Goal: Answer question/provide support

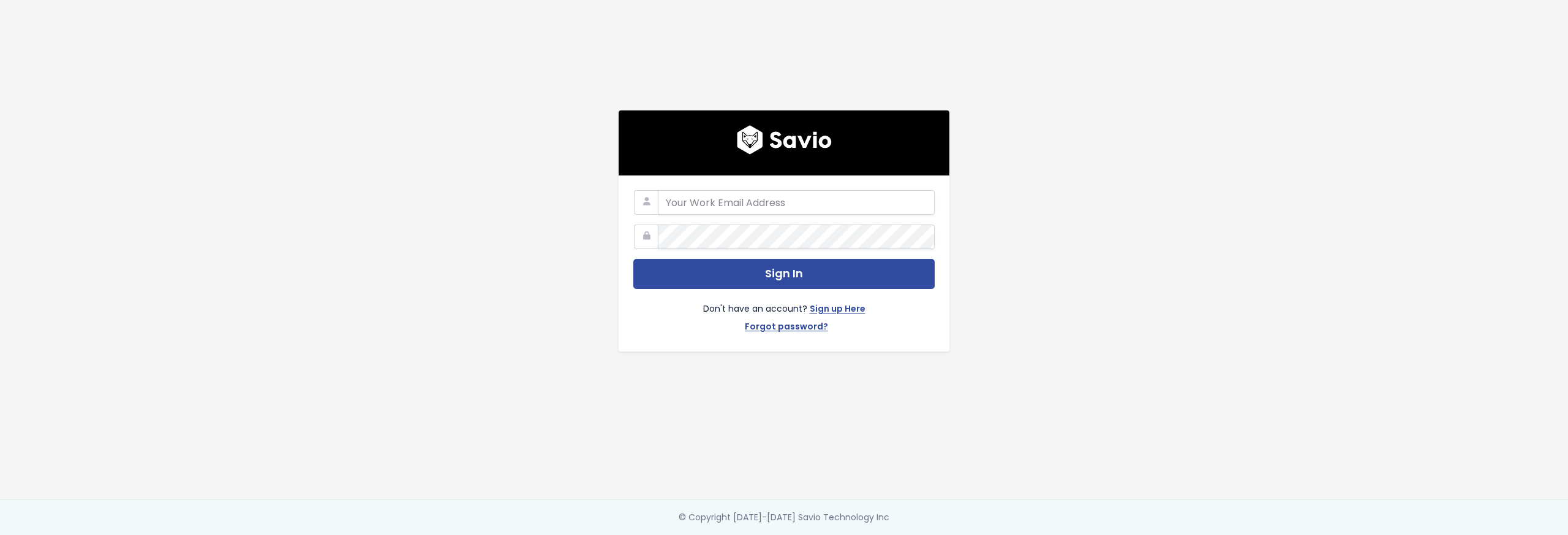
click at [915, 534] on com-1password-button at bounding box center [784, 535] width 1568 height 0
click at [783, 205] on input "email" at bounding box center [796, 202] width 277 height 24
type input "[EMAIL_ADDRESS][DOMAIN_NAME]"
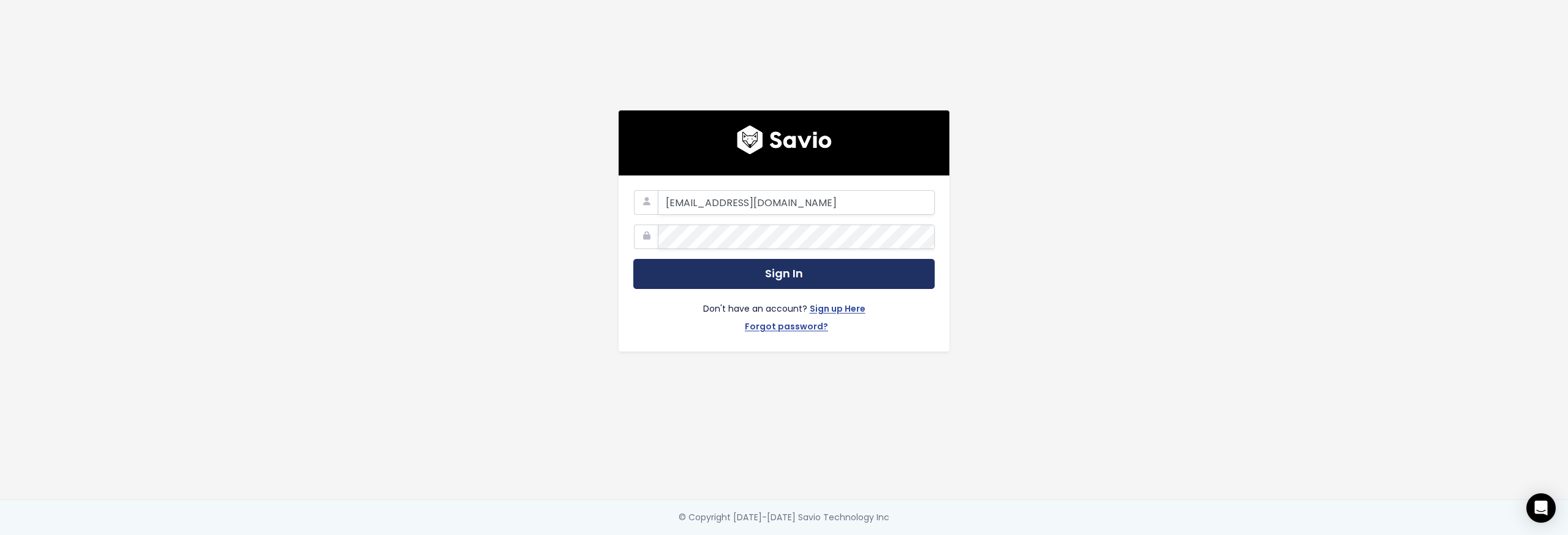
click at [813, 261] on button "Sign In" at bounding box center [784, 274] width 302 height 30
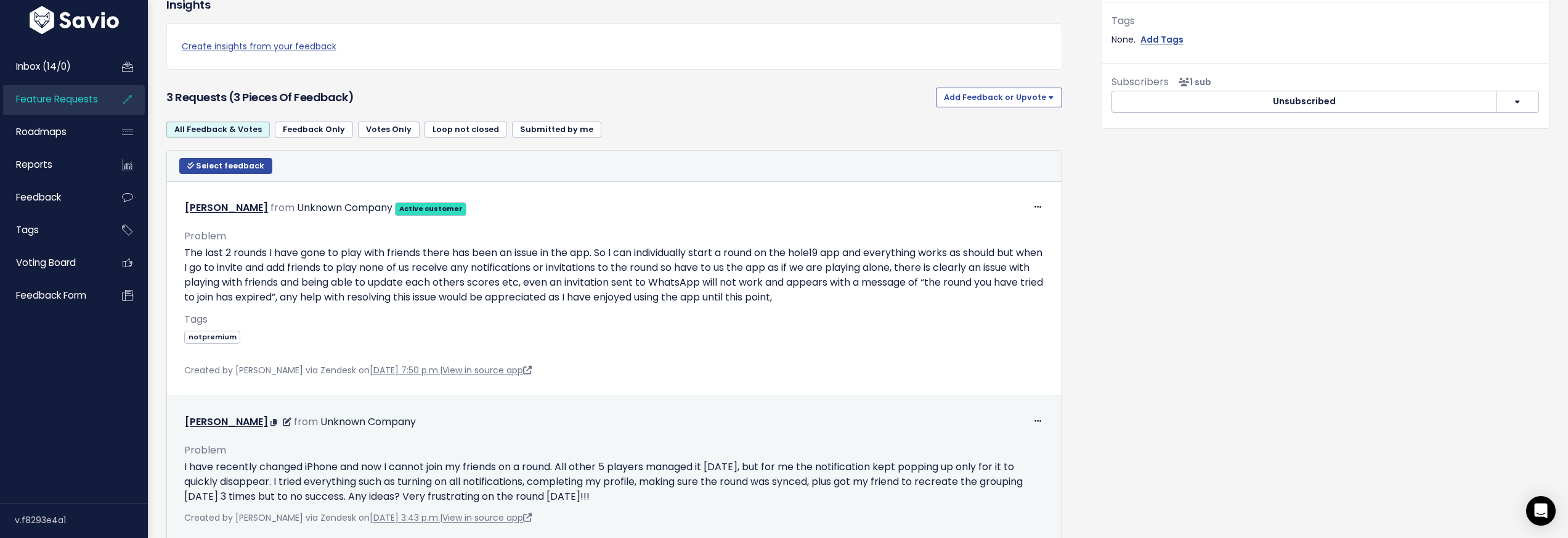
scroll to position [425, 0]
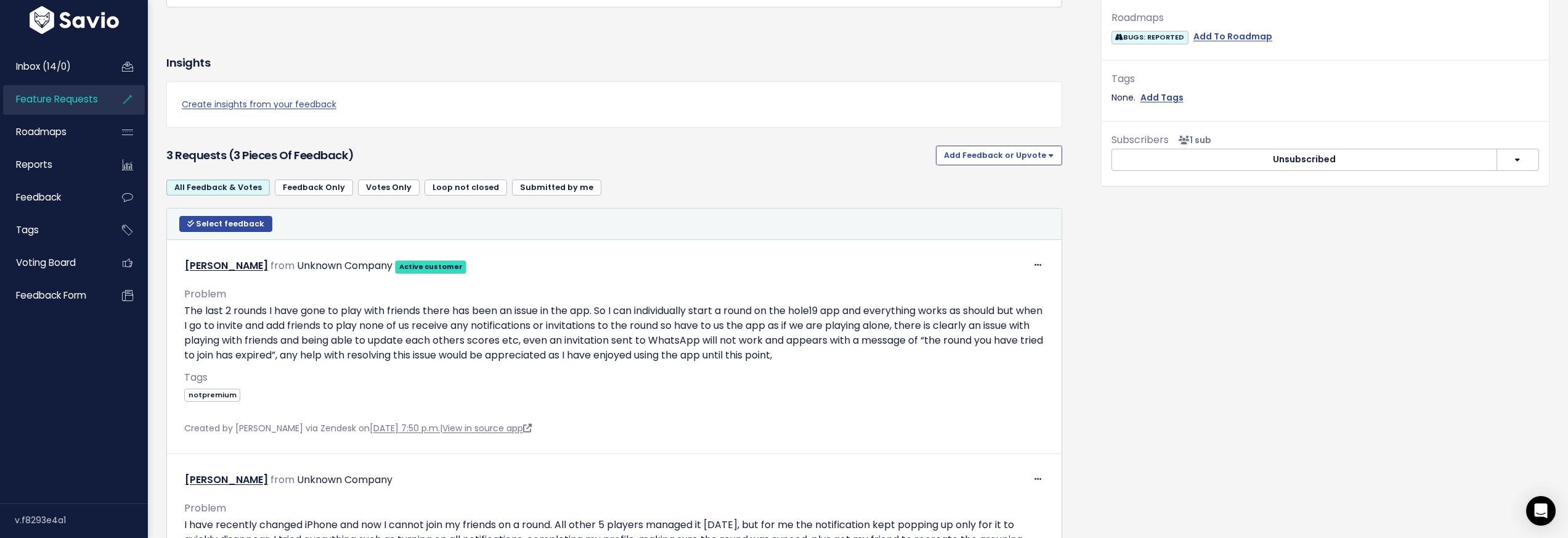
click at [74, 105] on span "Feature Requests" at bounding box center [57, 99] width 82 height 13
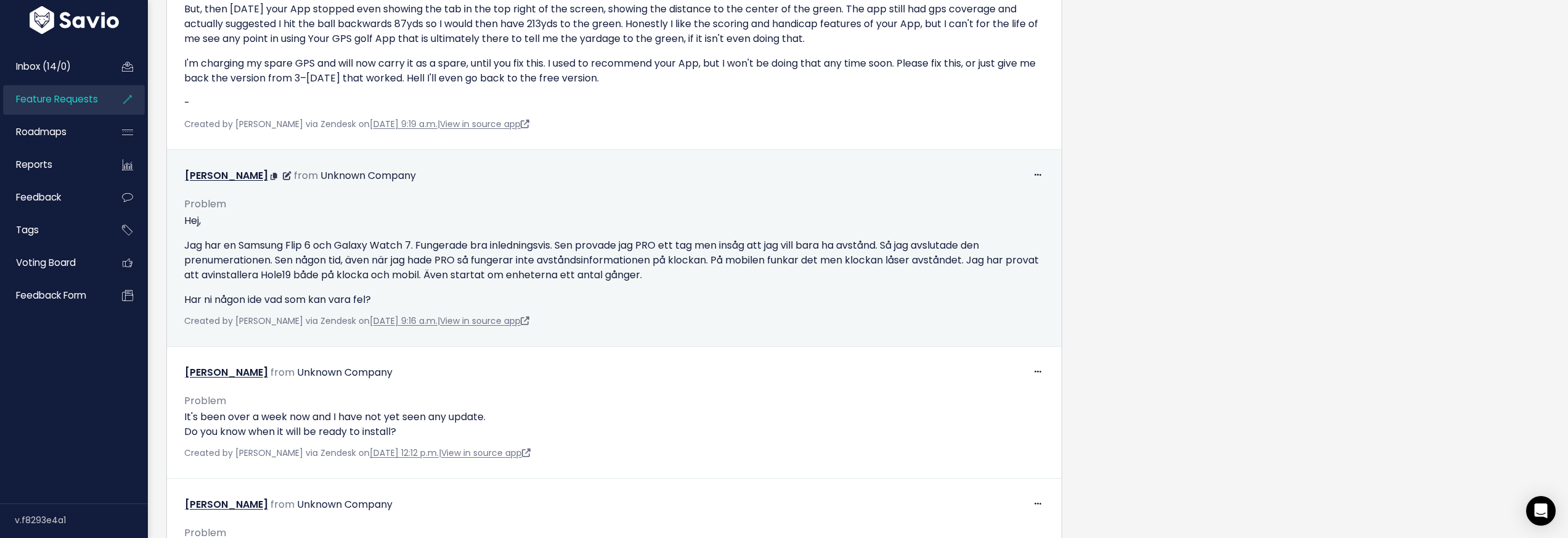
scroll to position [1008, 0]
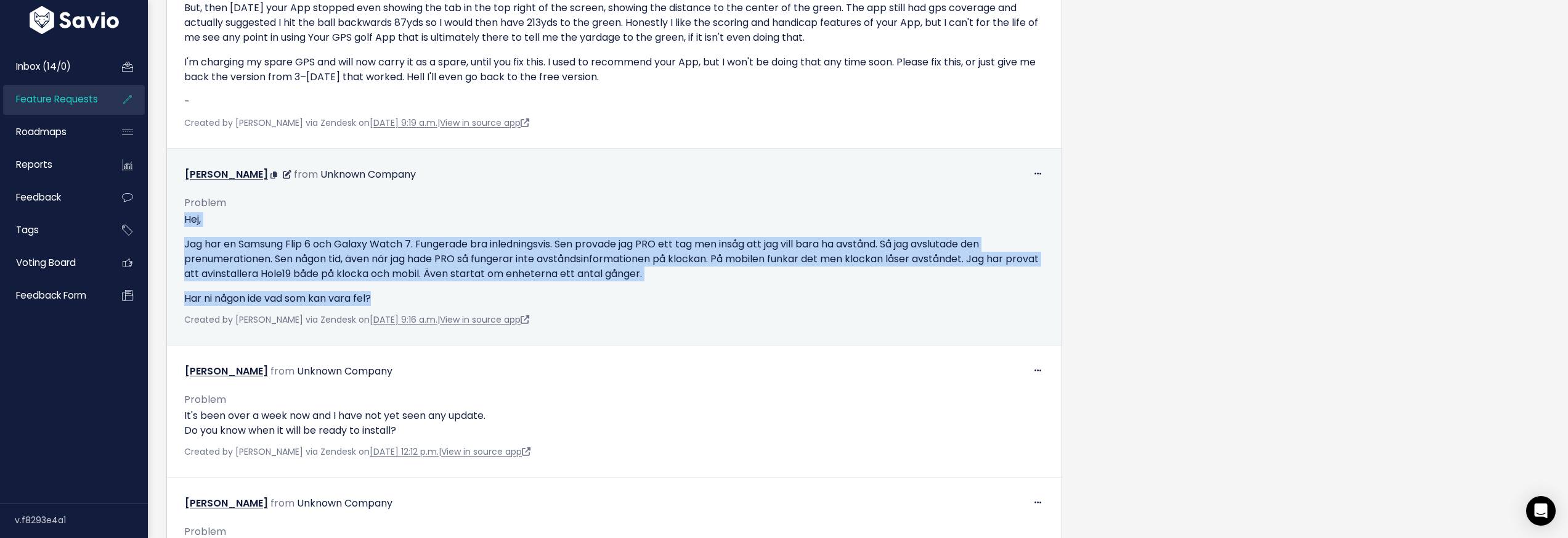
drag, startPoint x: 383, startPoint y: 308, endPoint x: 186, endPoint y: 228, distance: 212.6
click at [186, 228] on div "Hej, Jag har en Samsung Flip 6 och Galaxy Watch 7. Fungerade bra inledningsvis.…" at bounding box center [615, 259] width 860 height 94
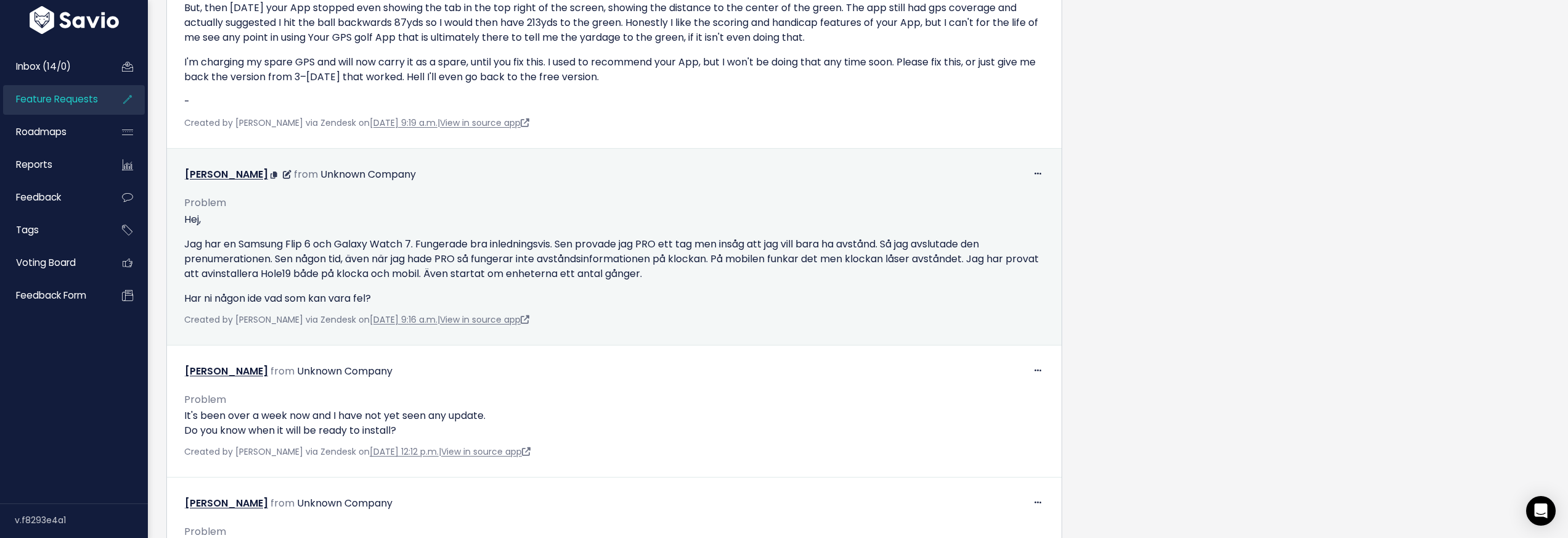
click at [783, 319] on div "Problem Hej, Jag har en Samsung Flip 6 och Galaxy Watch 7. Fungerade bra inledn…" at bounding box center [614, 256] width 879 height 143
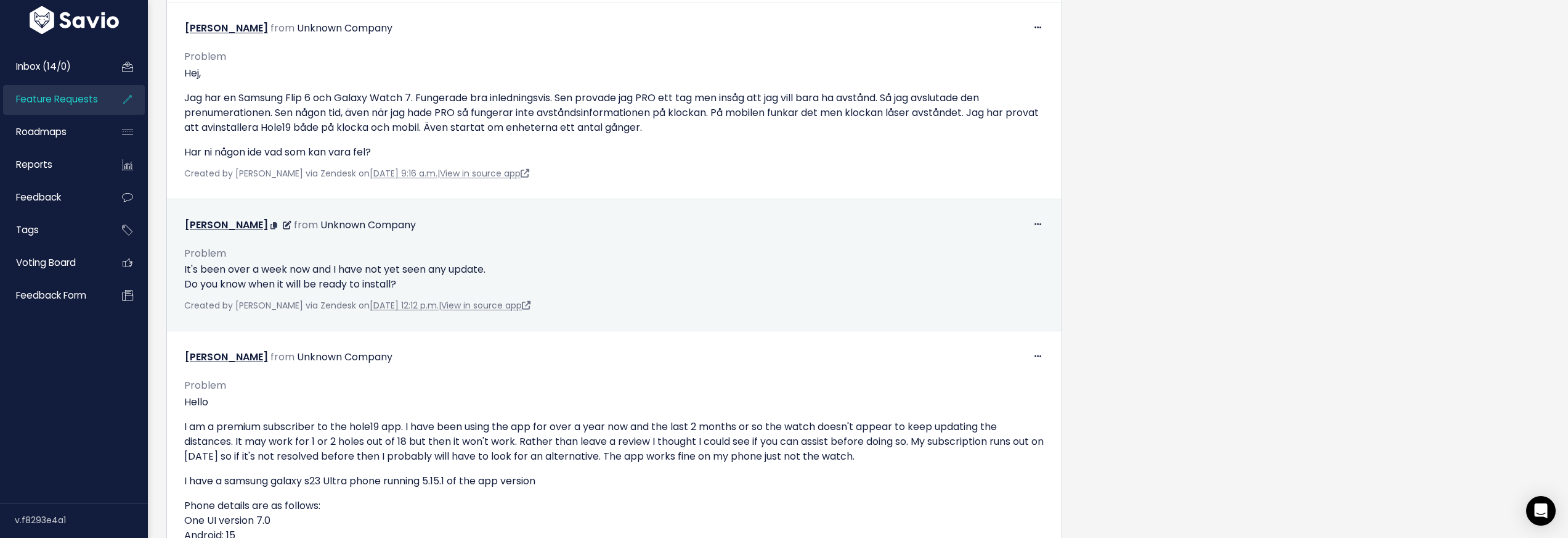
scroll to position [1129, 0]
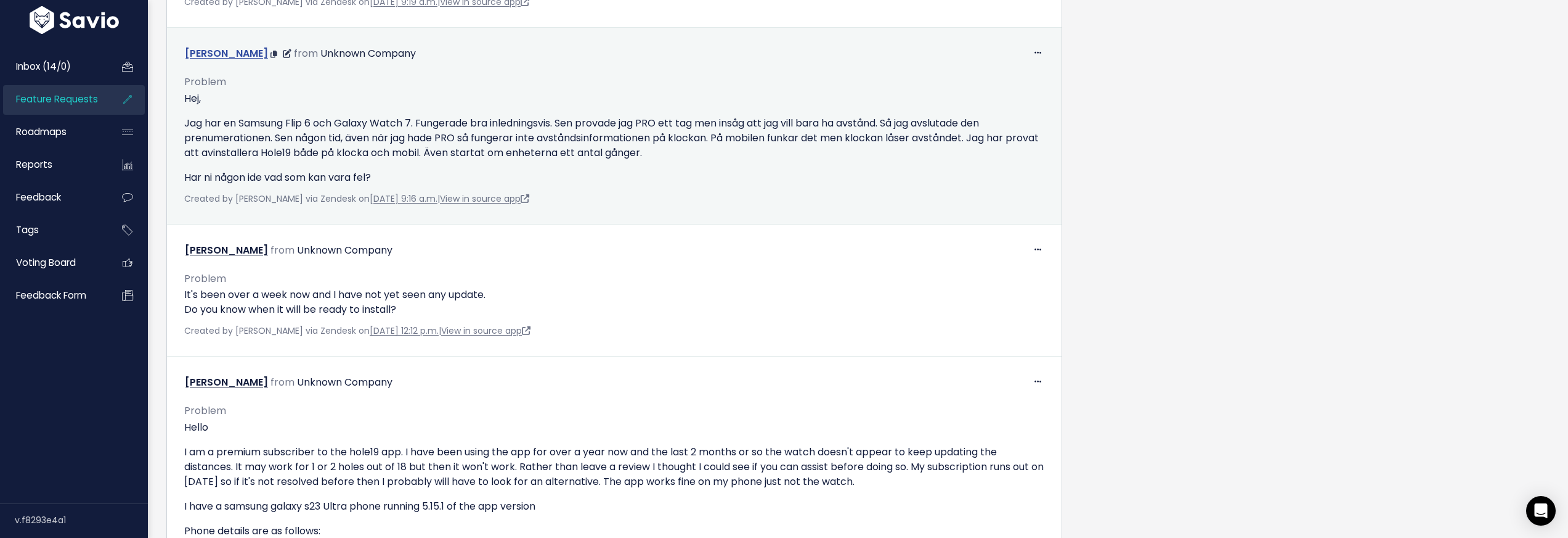
drag, startPoint x: 179, startPoint y: 60, endPoint x: 259, endPoint y: 62, distance: 80.0
click at [259, 62] on div "Edit Return to Inbox Delete Bodil Madisson from Unknown Company" at bounding box center [614, 54] width 879 height 18
copy link "Bodil Madisson"
click at [741, 179] on p "Har ni någon ide vad som kan vara fel?" at bounding box center [615, 178] width 860 height 15
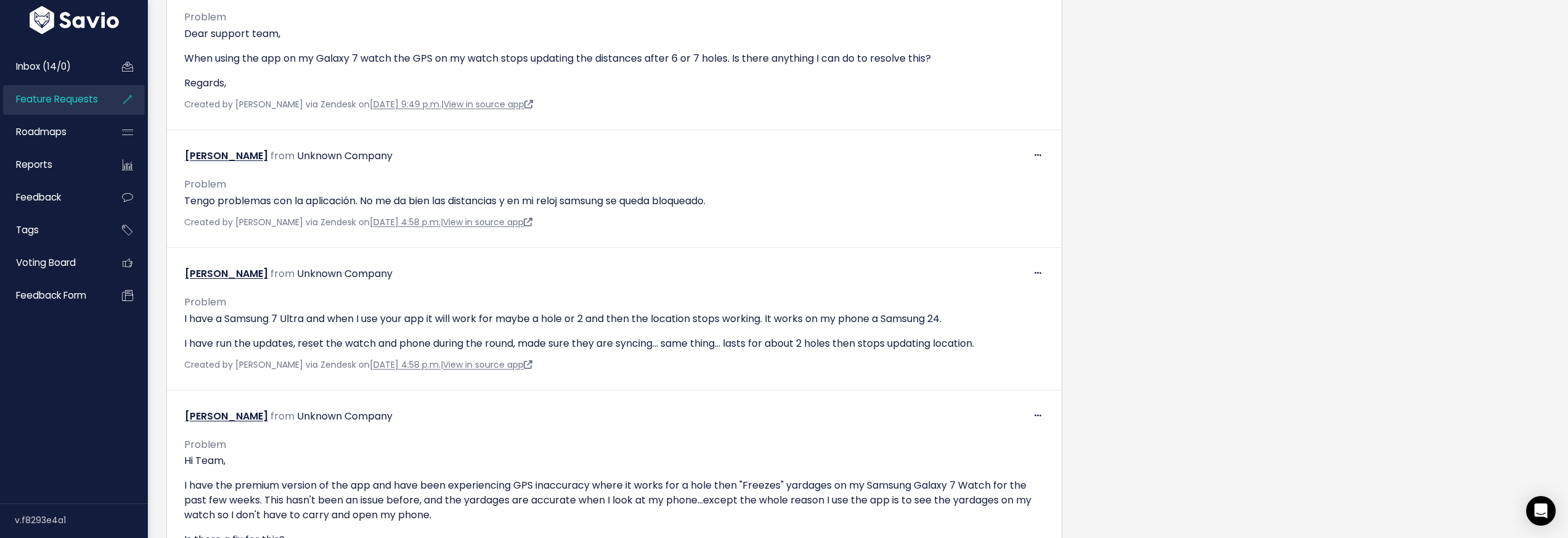
scroll to position [4657, 0]
